Goal: Task Accomplishment & Management: Use online tool/utility

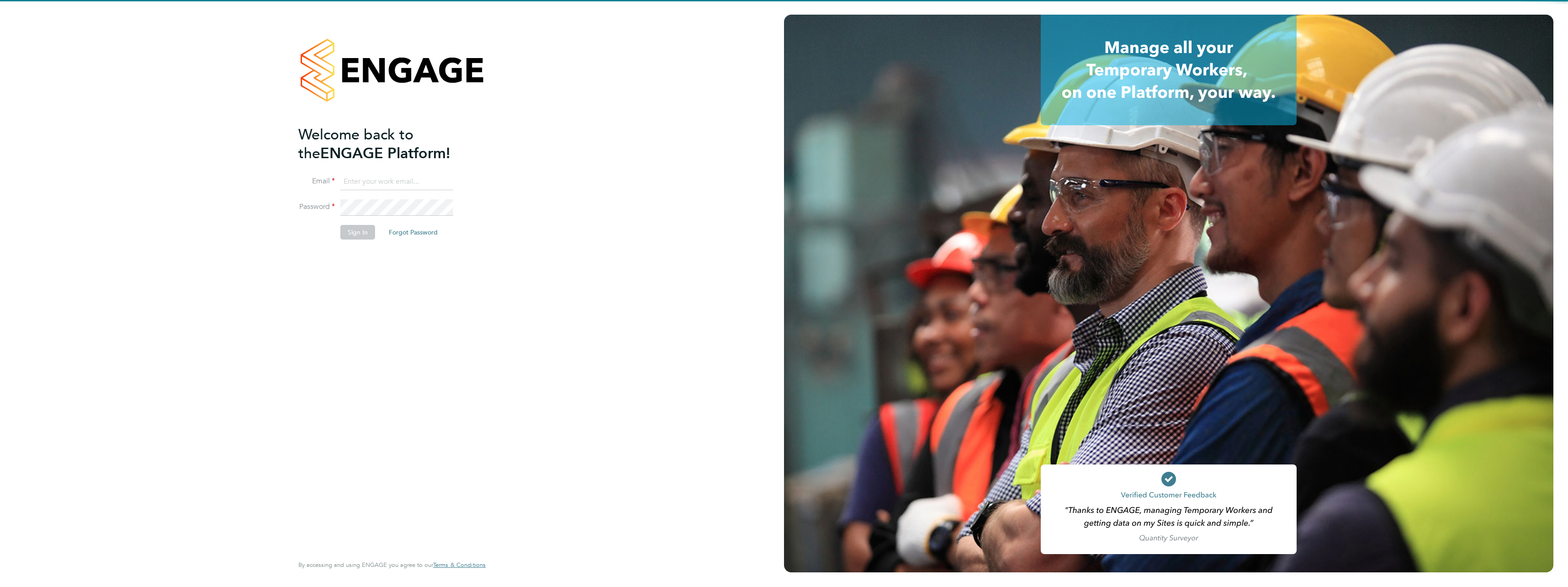
type input "jake.harvey@vistry.co.uk"
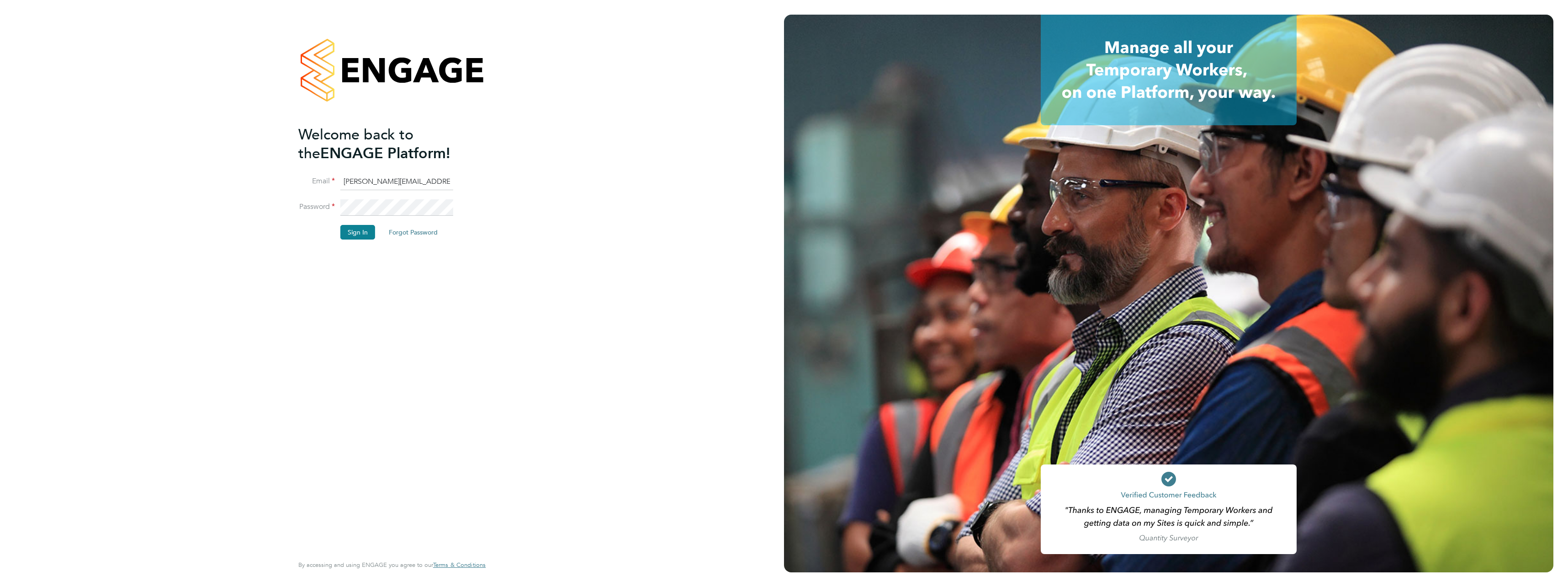
click at [485, 313] on div "Welcome back to the ENGAGE Platform! Email jake.harvey@vistry.co.uk Password Si…" at bounding box center [392, 292] width 188 height 554
click at [368, 236] on button "Sign In" at bounding box center [357, 232] width 35 height 15
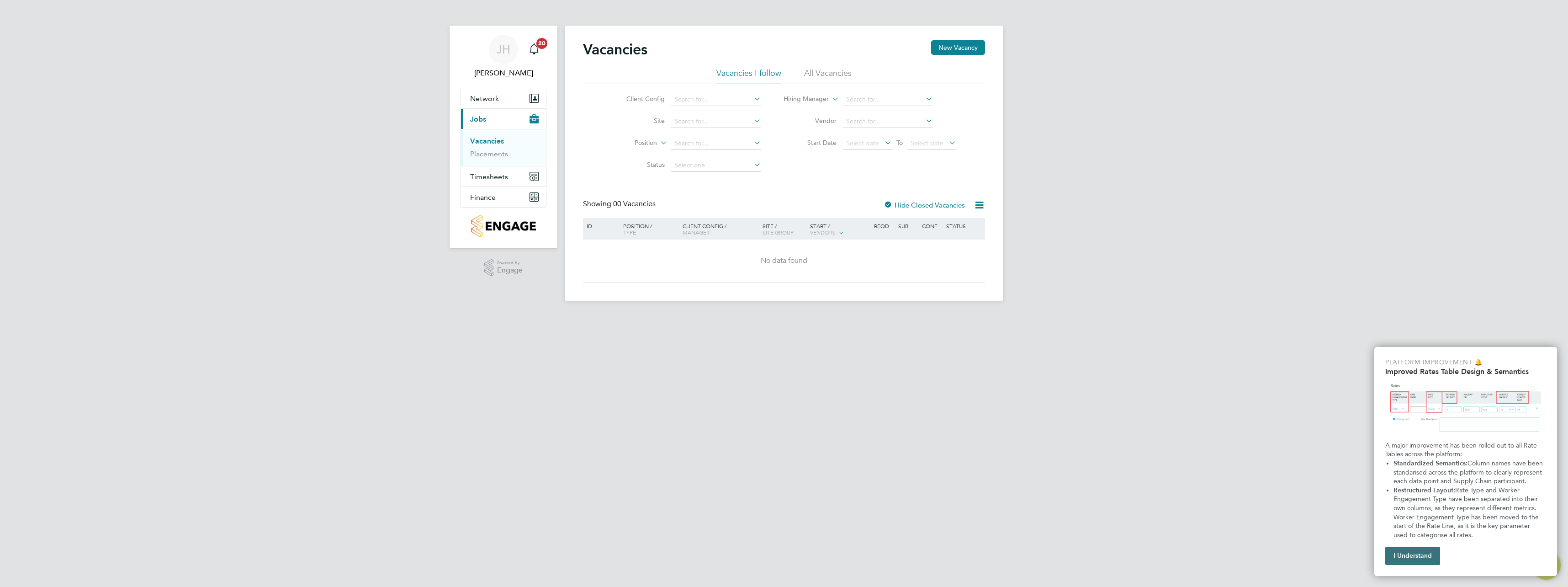
click at [1402, 559] on button "I Understand" at bounding box center [1413, 555] width 55 height 18
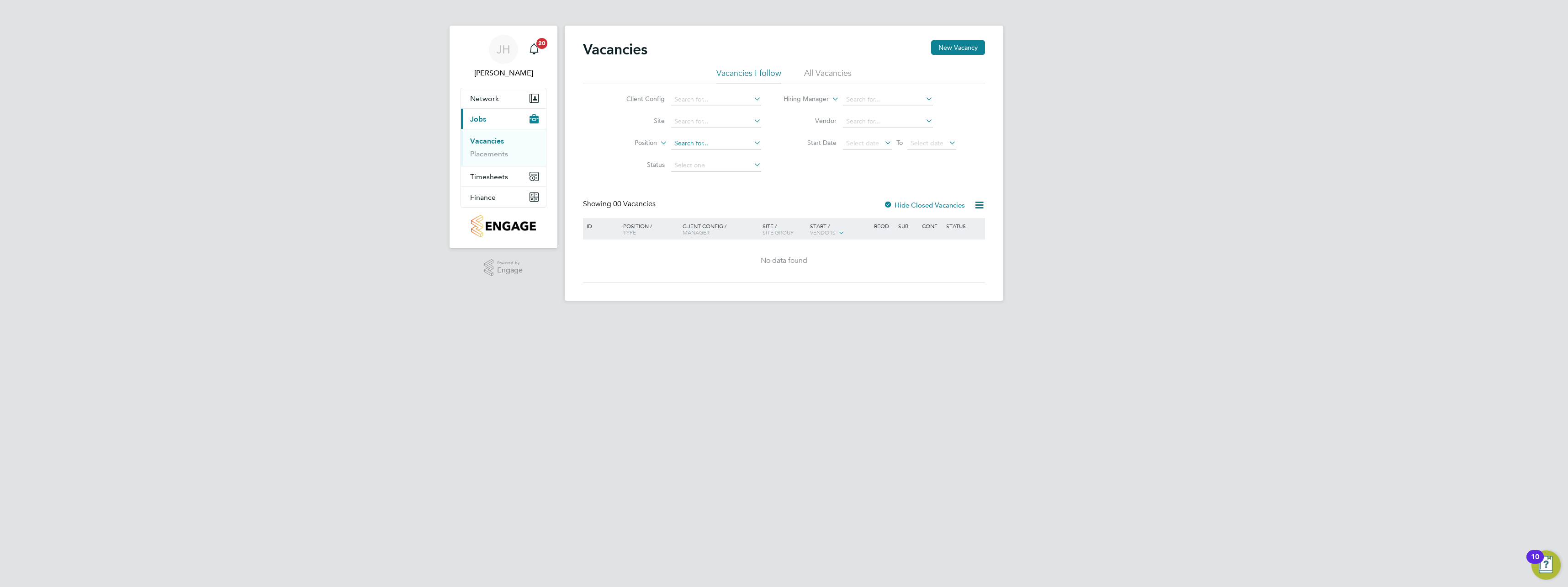
click at [685, 143] on input at bounding box center [716, 143] width 90 height 13
click at [489, 177] on span "Timesheets" at bounding box center [489, 177] width 38 height 9
click at [496, 159] on link "Timesheets" at bounding box center [489, 162] width 38 height 9
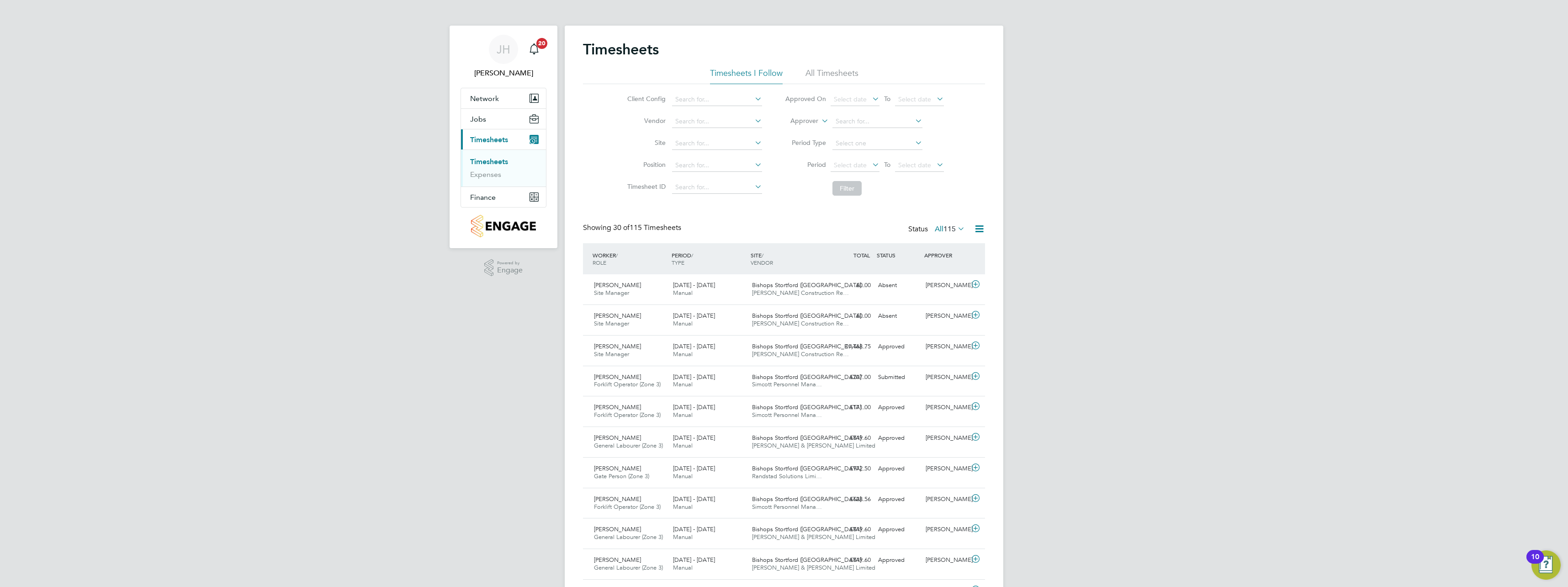
click at [494, 142] on span "Timesheets" at bounding box center [489, 139] width 38 height 9
click at [479, 118] on span "Jobs" at bounding box center [478, 119] width 16 height 9
click at [497, 155] on link "Placements" at bounding box center [489, 154] width 38 height 9
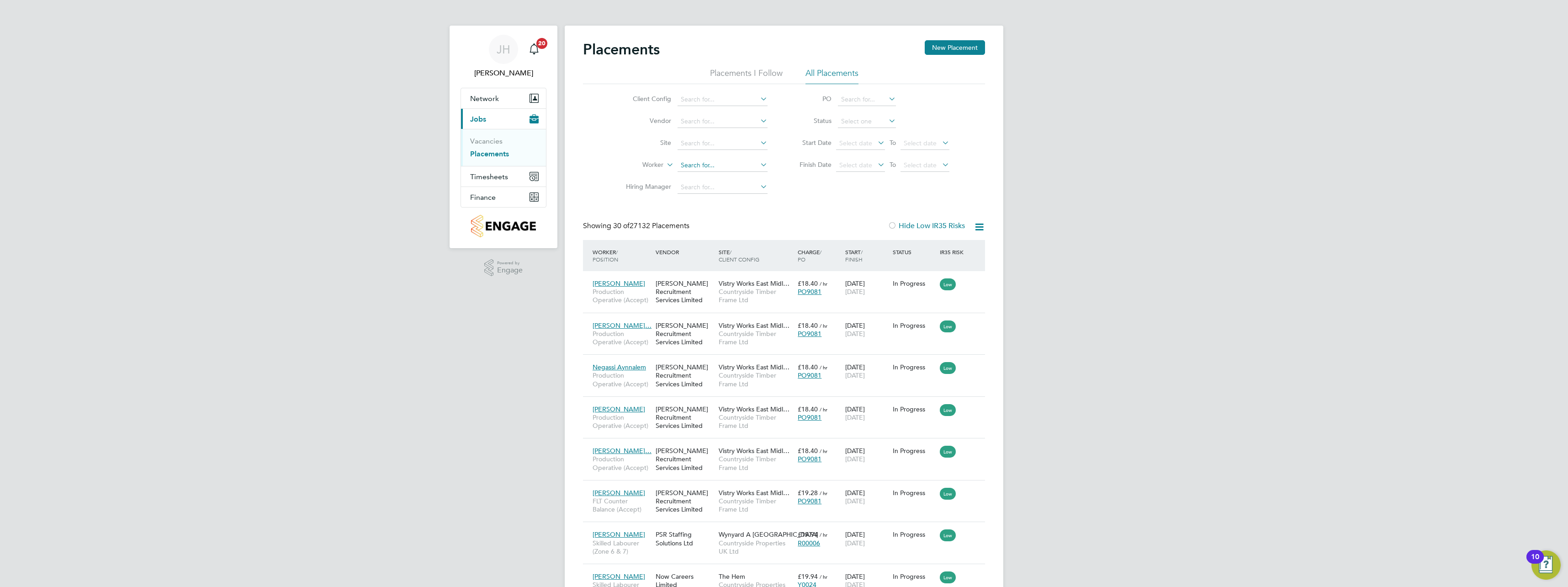
click at [697, 160] on input at bounding box center [723, 165] width 90 height 13
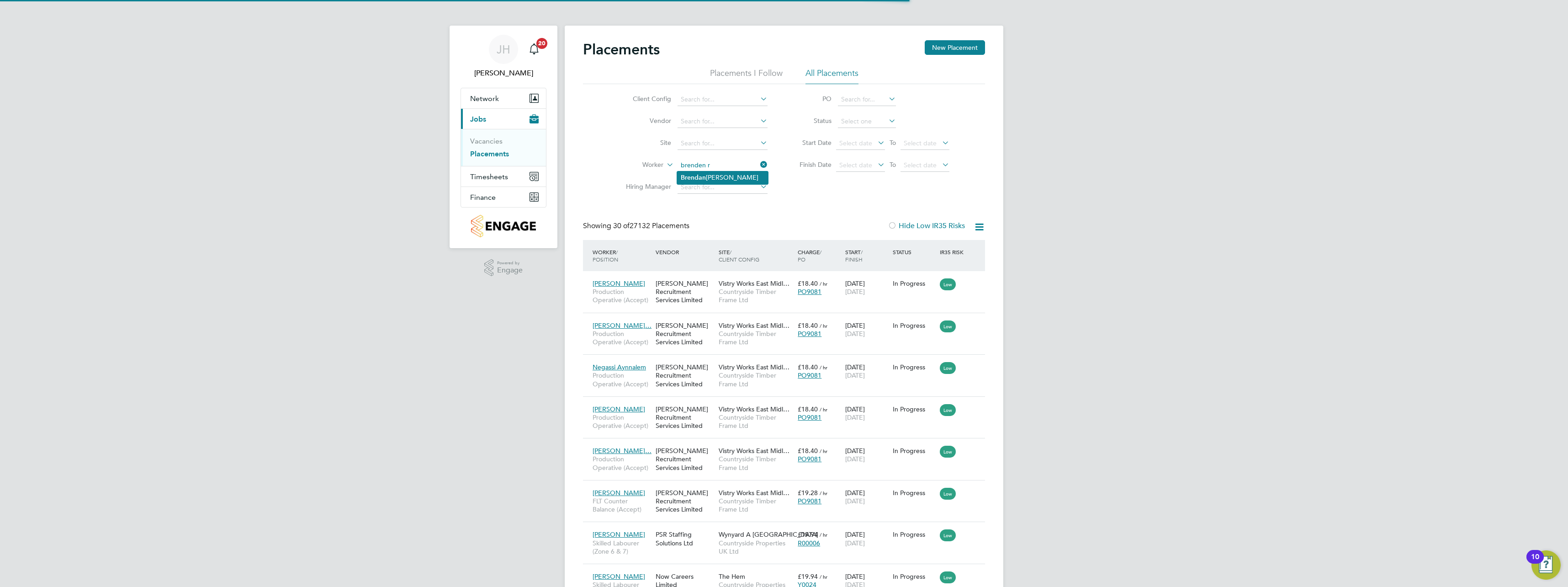
click at [740, 172] on li "B r [PERSON_NAME]" at bounding box center [722, 177] width 91 height 12
type input "[PERSON_NAME]"
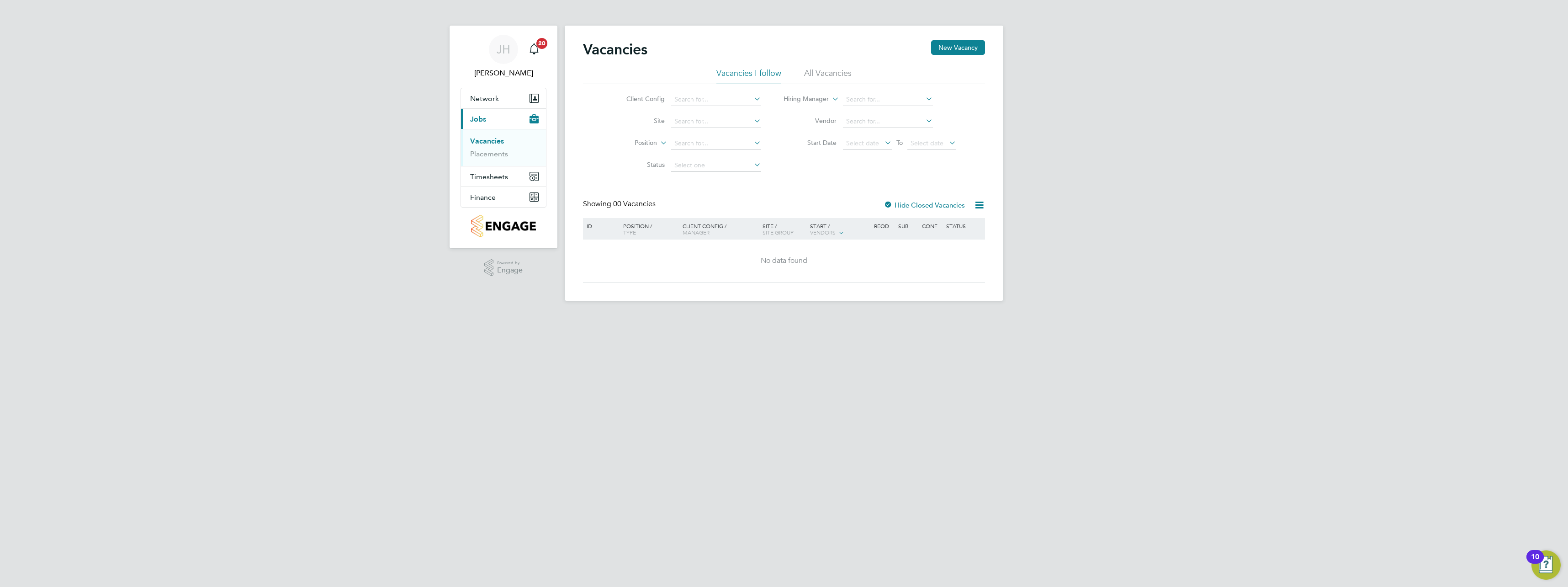
click at [500, 160] on ul "Vacancies Placements" at bounding box center [503, 147] width 85 height 37
click at [500, 157] on link "Placements" at bounding box center [489, 154] width 38 height 9
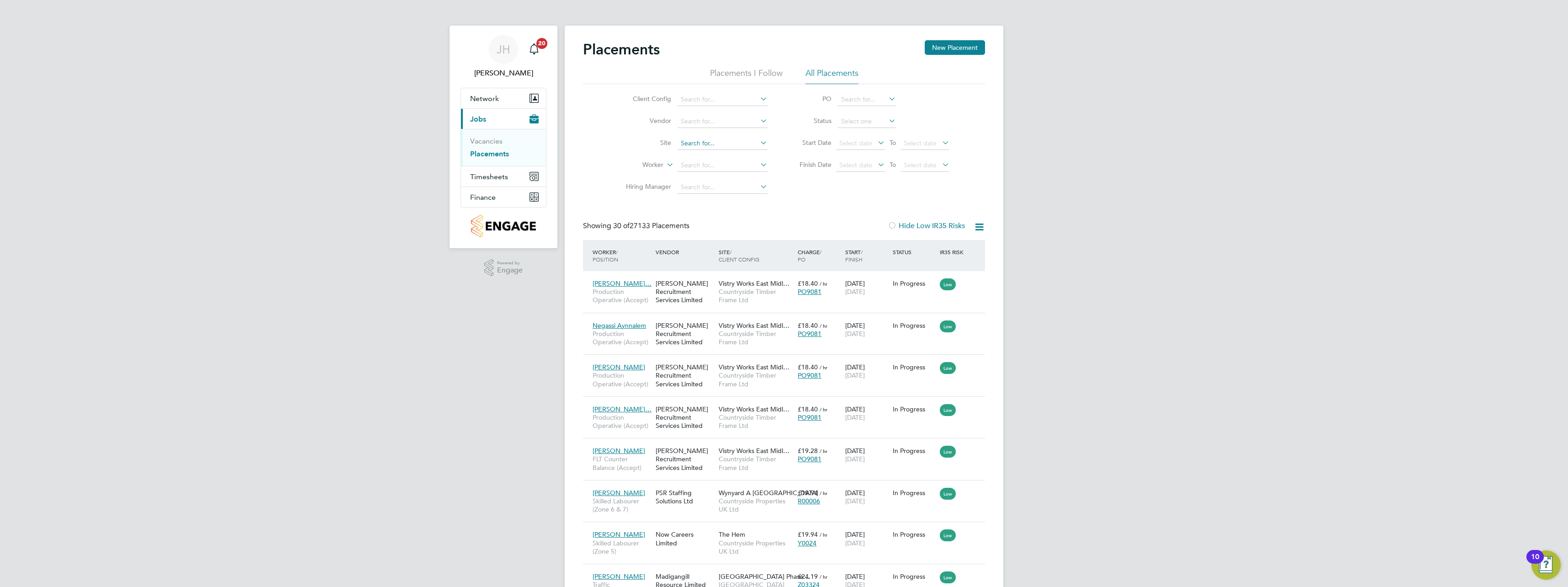
click at [719, 142] on input at bounding box center [723, 143] width 90 height 13
type input "b"
drag, startPoint x: 837, startPoint y: 200, endPoint x: 830, endPoint y: 194, distance: 9.2
click at [700, 168] on input at bounding box center [723, 165] width 90 height 13
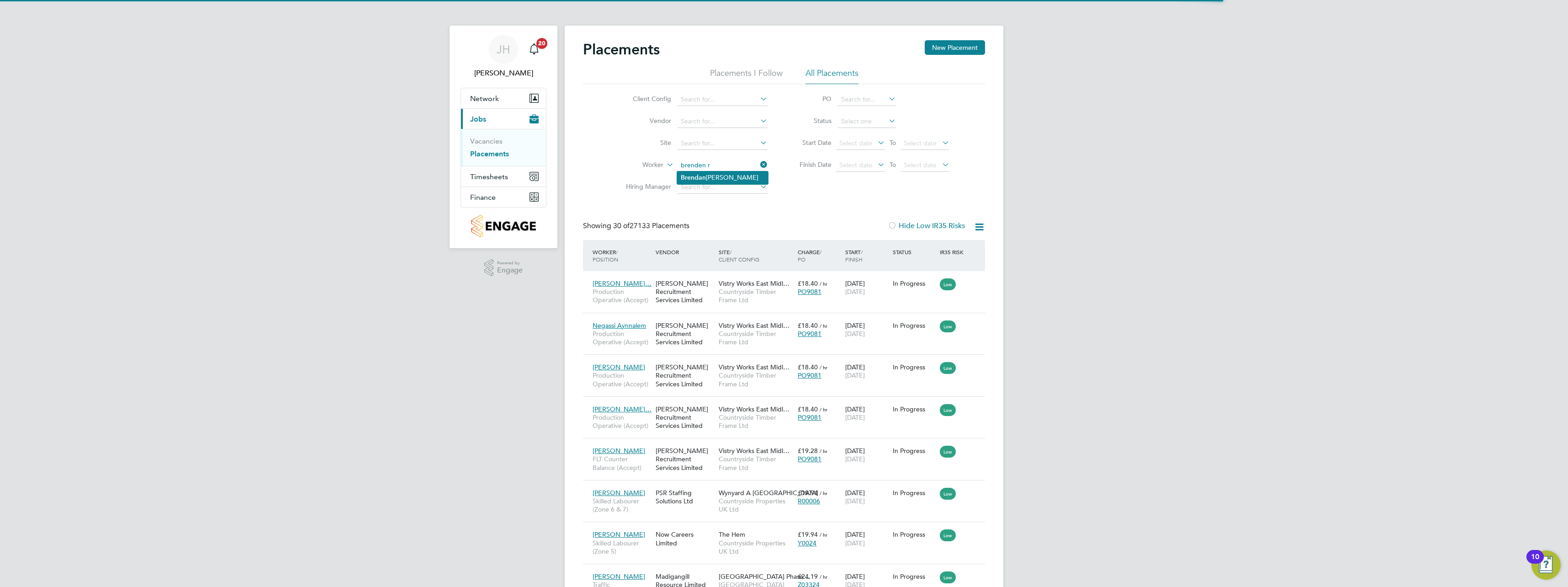
click at [721, 177] on li "B r [PERSON_NAME]" at bounding box center [722, 177] width 91 height 12
type input "[PERSON_NAME]"
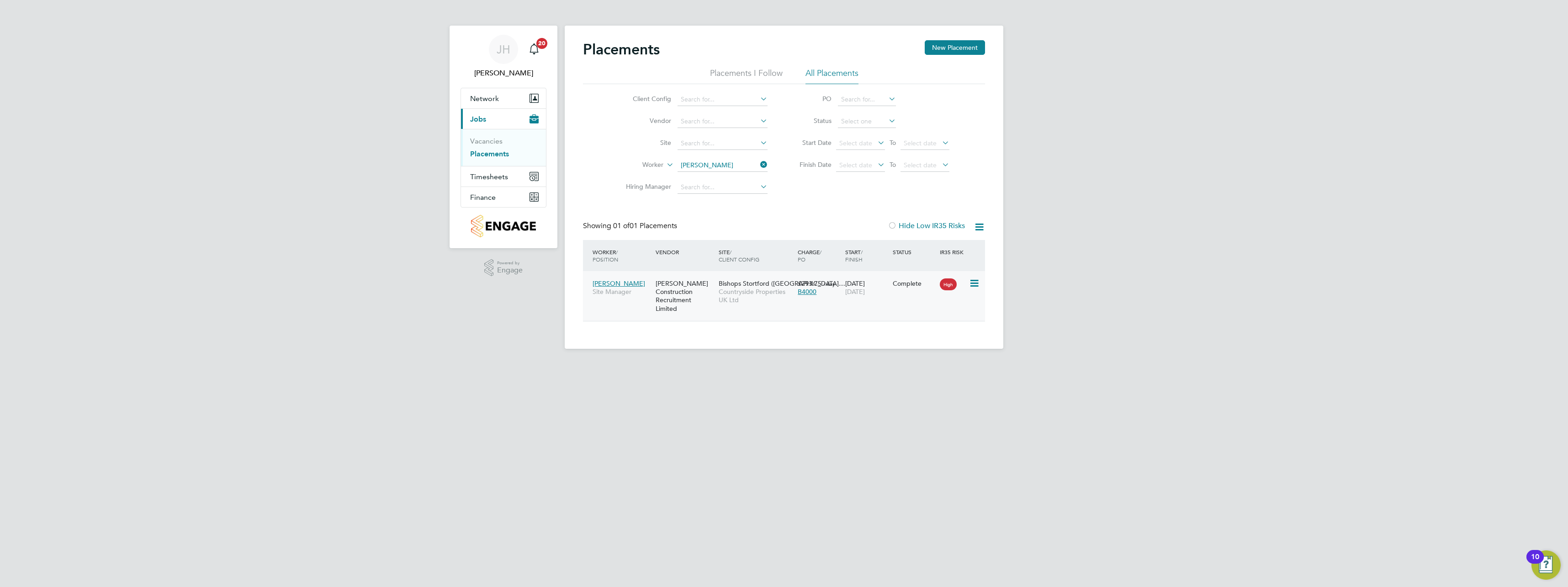
click at [685, 289] on div "[PERSON_NAME] Construction Recruitment Limited" at bounding box center [684, 295] width 63 height 42
click at [480, 179] on span "Timesheets" at bounding box center [489, 177] width 38 height 9
click at [486, 160] on link "Timesheets" at bounding box center [489, 162] width 38 height 9
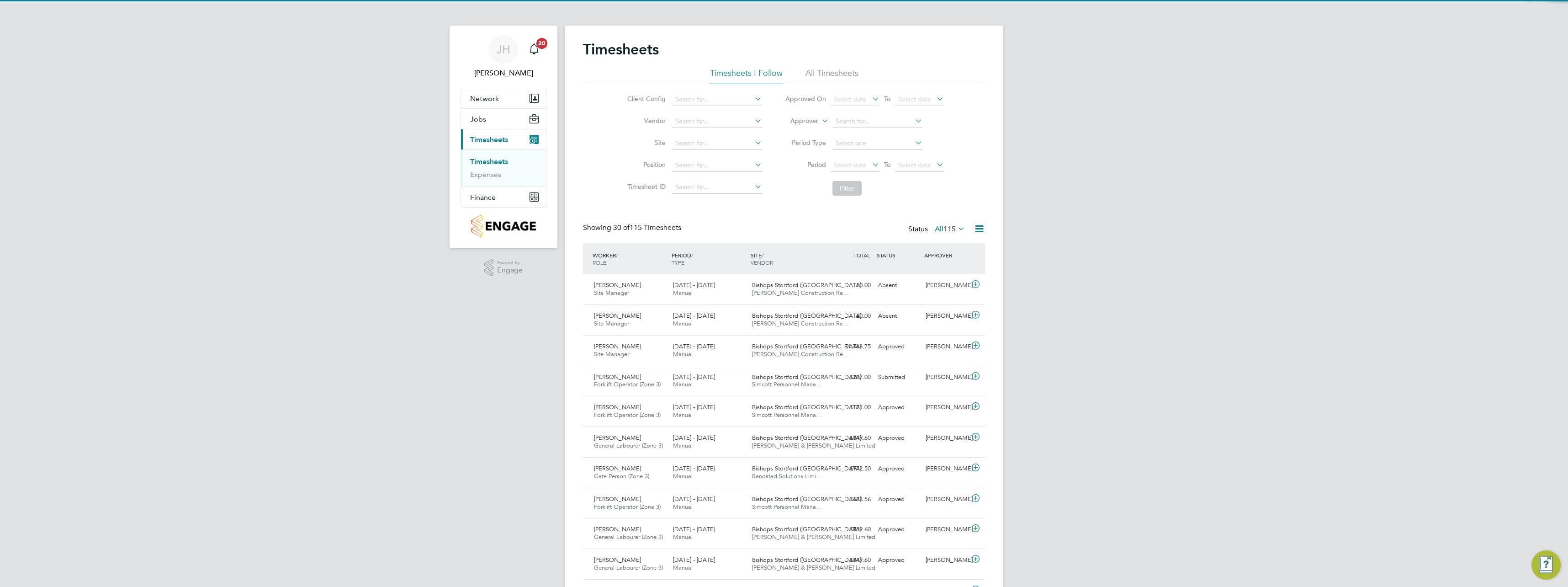
scroll to position [23, 79]
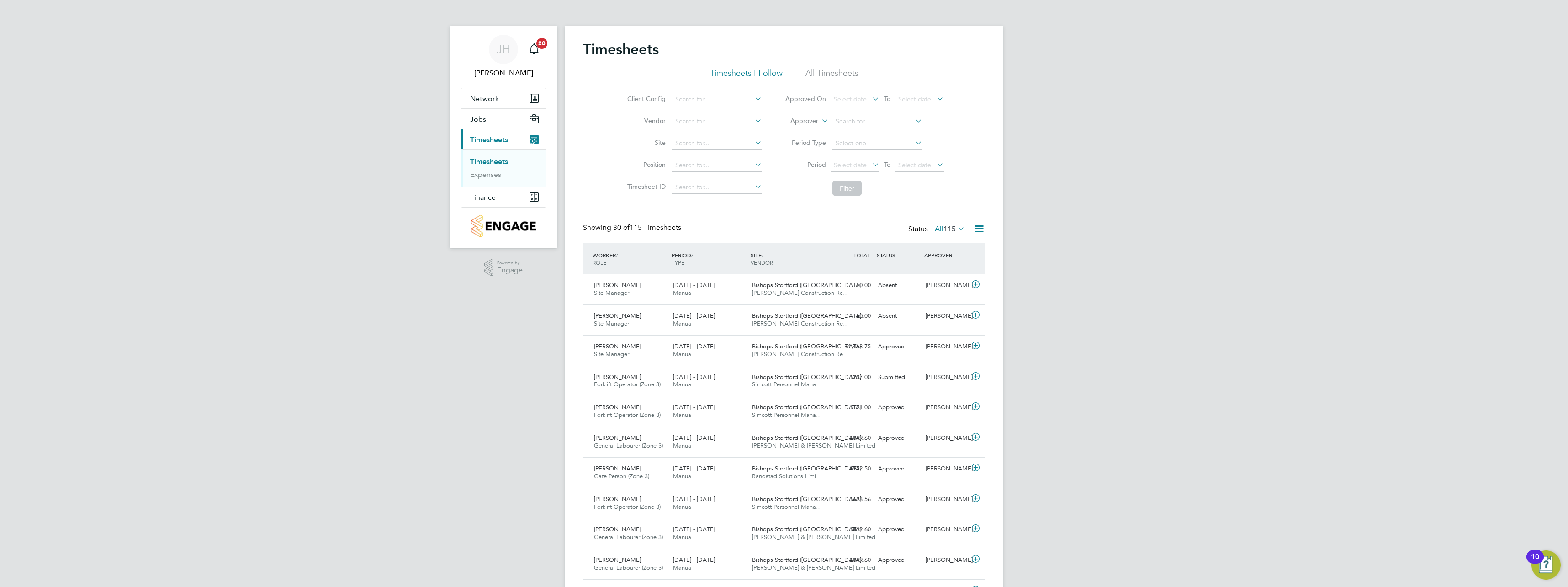
click at [711, 131] on li "Vendor" at bounding box center [693, 121] width 160 height 22
click at [738, 137] on li "[PERSON_NAME] w Construction Recruitment Limited" at bounding box center [754, 133] width 165 height 12
type input "[PERSON_NAME] Construction Recruitment Limited"
click at [844, 191] on button "Filter" at bounding box center [847, 188] width 29 height 15
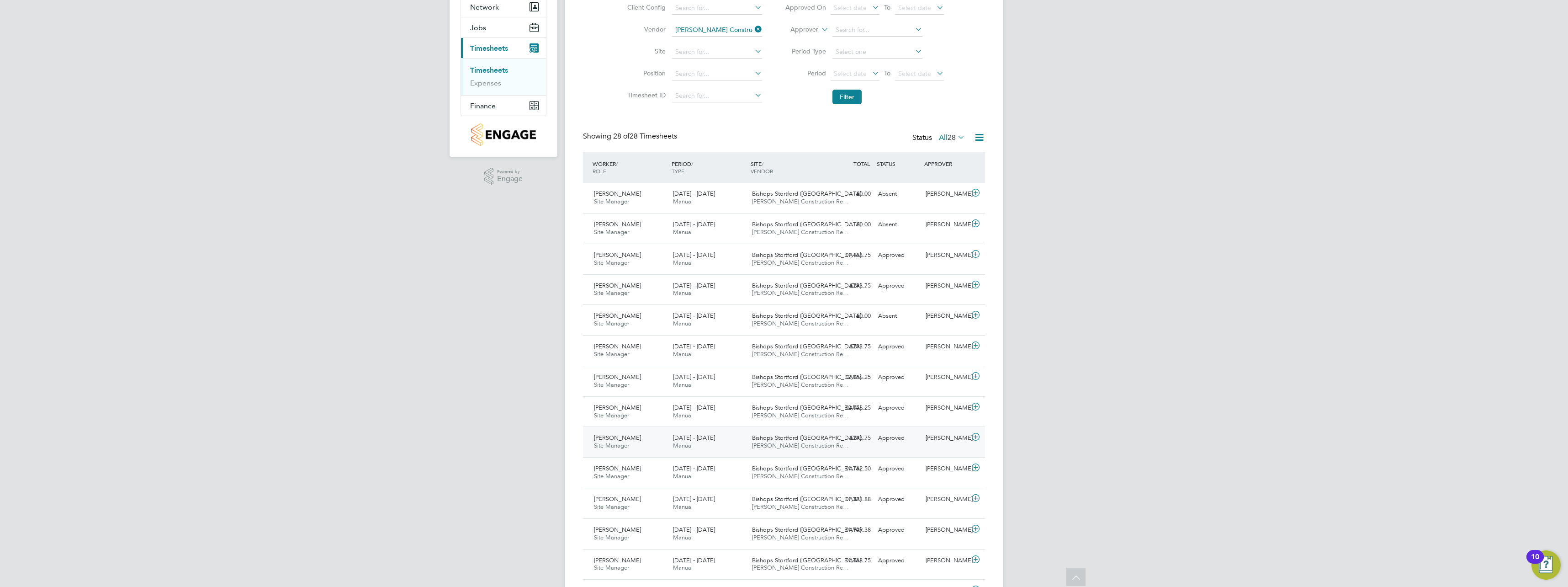
click at [706, 439] on span "[DATE] - [DATE]" at bounding box center [694, 437] width 42 height 8
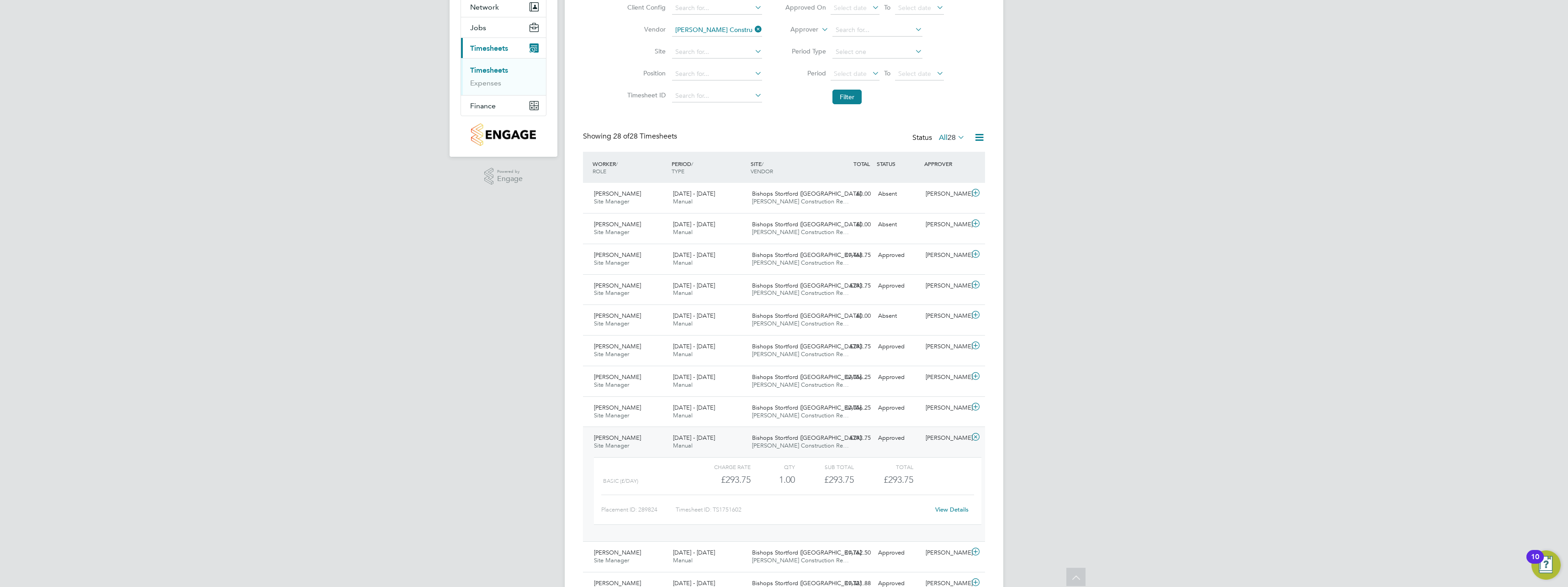
click at [653, 443] on div "[PERSON_NAME] Site Manager [DATE] - [DATE]" at bounding box center [629, 442] width 79 height 23
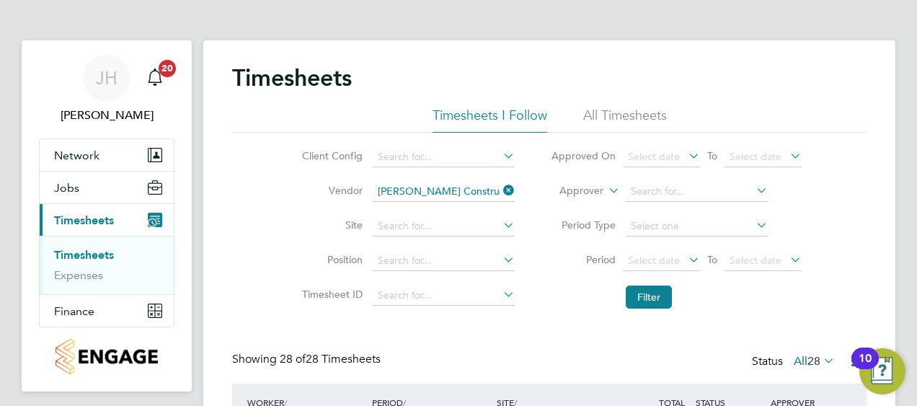
scroll to position [36, 125]
